Goal: Information Seeking & Learning: Learn about a topic

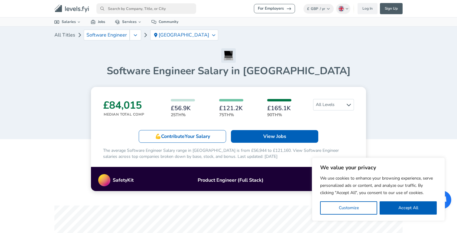
click at [343, 111] on div "£84,015 Median Total Comp £56.9K 25th% £121.2K 75th% £165.1K 90th% All Levels" at bounding box center [228, 108] width 251 height 19
click at [341, 104] on span "All Levels" at bounding box center [333, 104] width 40 height 11
click at [322, 126] on link "Entry Level" at bounding box center [328, 125] width 41 height 7
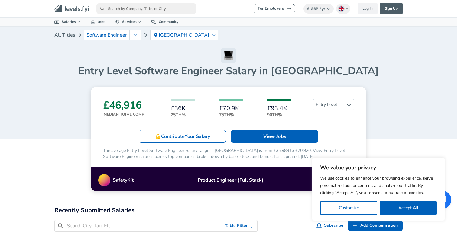
click at [279, 105] on h6 "£93.4K" at bounding box center [279, 108] width 24 height 7
click at [233, 107] on h6 "£70.9K" at bounding box center [231, 108] width 24 height 7
click at [179, 107] on h6 "£36K" at bounding box center [183, 108] width 24 height 7
click at [325, 109] on span "Entry Level" at bounding box center [333, 104] width 40 height 11
click at [321, 134] on link "Senior" at bounding box center [328, 133] width 41 height 7
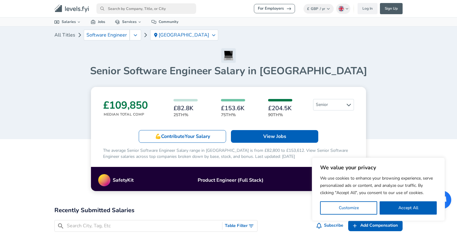
click at [180, 108] on h6 "£82.8K" at bounding box center [185, 108] width 24 height 7
click at [189, 114] on p "25th%" at bounding box center [185, 115] width 24 height 6
click at [320, 103] on span "Senior" at bounding box center [333, 104] width 40 height 11
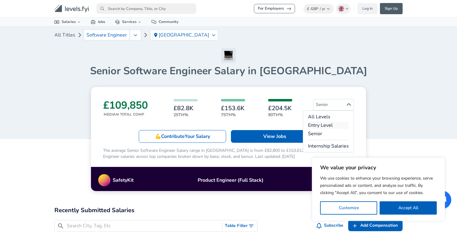
click at [319, 126] on link "Entry Level" at bounding box center [328, 125] width 41 height 7
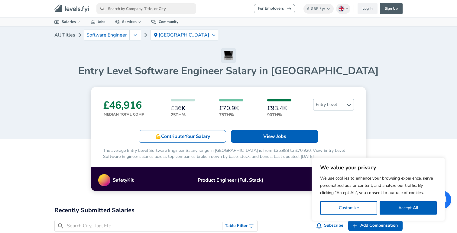
click at [327, 110] on span "Entry Level" at bounding box center [333, 104] width 40 height 11
click at [323, 145] on link "Internship Salaries" at bounding box center [328, 146] width 41 height 7
click at [320, 107] on span "Entry Level" at bounding box center [333, 104] width 40 height 11
click at [320, 125] on link "Entry Level" at bounding box center [328, 125] width 41 height 7
click at [320, 102] on span "Entry Level" at bounding box center [333, 104] width 40 height 11
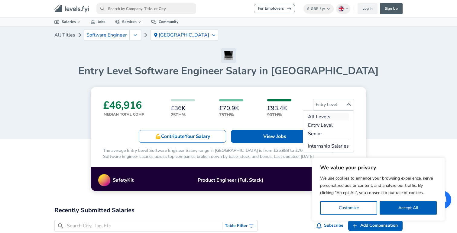
click at [322, 117] on link "All Levels" at bounding box center [328, 116] width 41 height 7
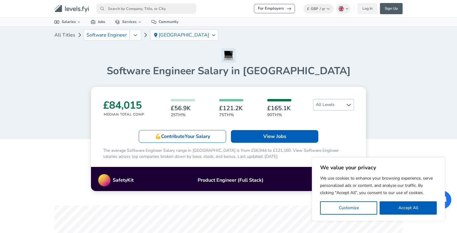
click at [332, 108] on span "All Levels" at bounding box center [333, 104] width 40 height 11
